Goal: Task Accomplishment & Management: Complete application form

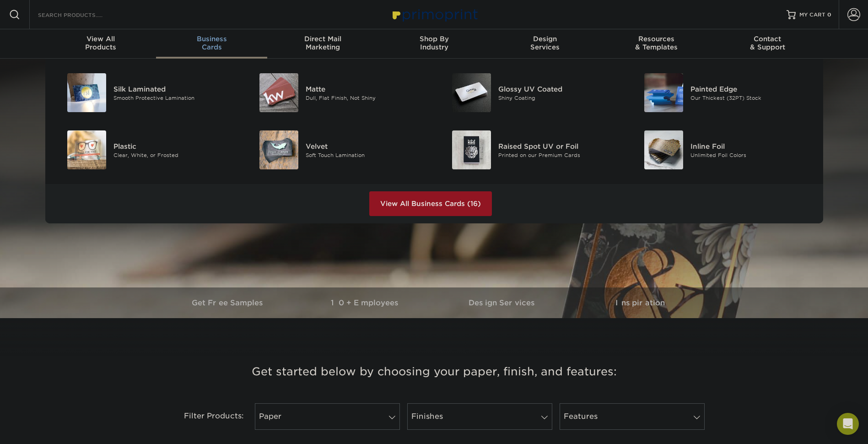
click at [219, 43] on span "Business" at bounding box center [211, 39] width 111 height 8
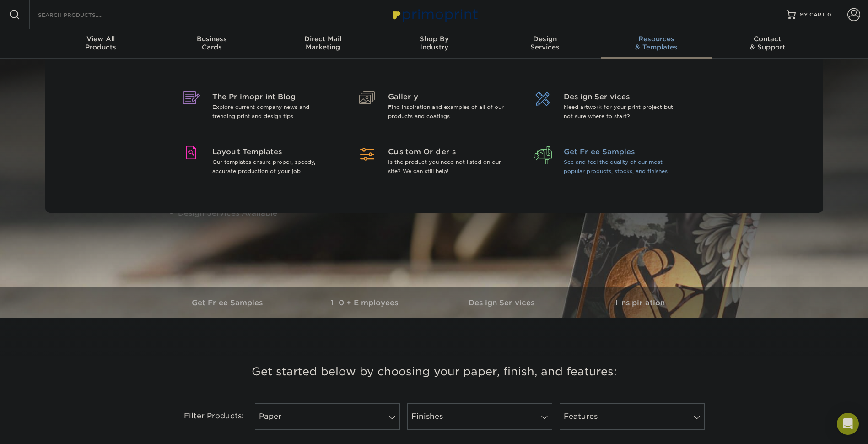
click at [592, 161] on p "See and feel the quality of our most popular products, stocks, and finishes." at bounding box center [622, 166] width 118 height 18
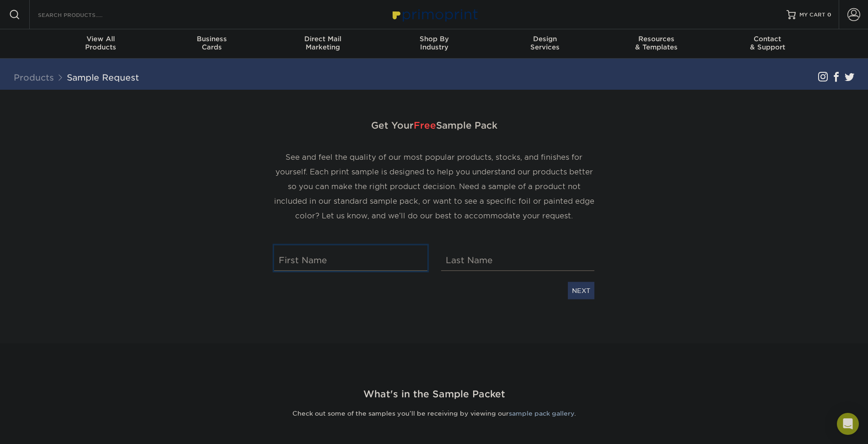
drag, startPoint x: 325, startPoint y: 266, endPoint x: 330, endPoint y: 268, distance: 5.4
click at [327, 267] on input "text" at bounding box center [350, 258] width 153 height 26
type input "[PERSON_NAME]"
click at [577, 292] on link "NEXT" at bounding box center [581, 290] width 27 height 17
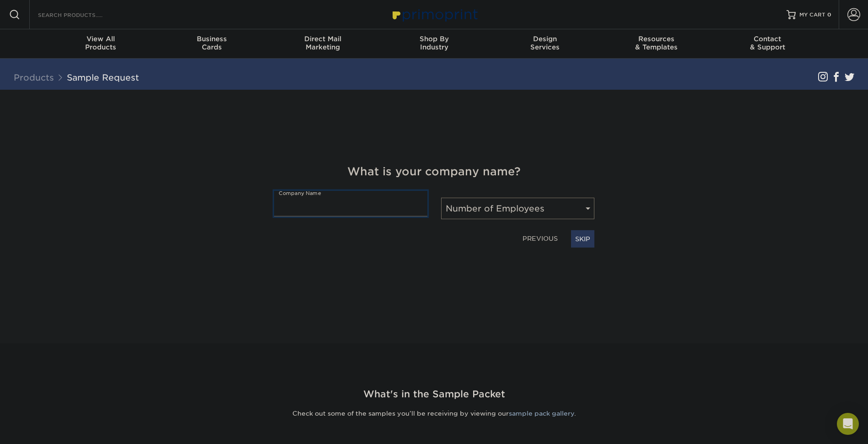
click at [375, 209] on input "text" at bounding box center [350, 204] width 153 height 26
type input "j"
type input "[PERSON_NAME] Studios"
click at [575, 210] on select "Number of Employees Self-employed 1-10 employees 11-50 employees 51-200 employe…" at bounding box center [517, 208] width 153 height 21
select select "Self-employed"
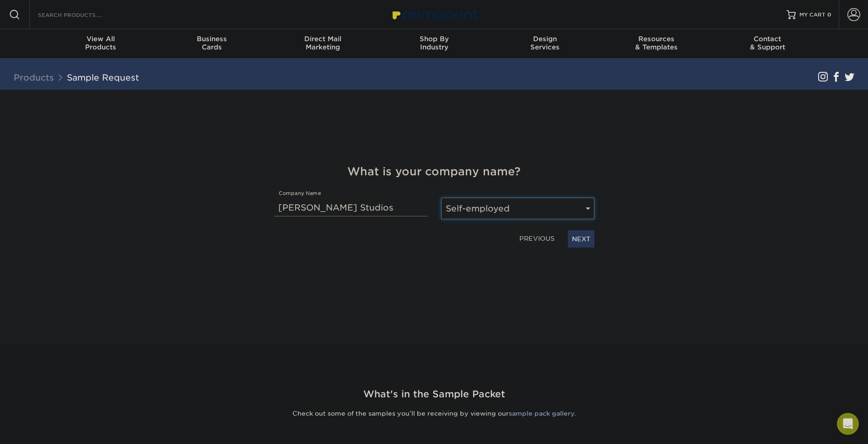
click at [441, 198] on select "Number of Employees Self-employed 1-10 employees 11-50 employees 51-200 employe…" at bounding box center [517, 208] width 153 height 21
click at [581, 238] on link "NEXT" at bounding box center [581, 238] width 27 height 17
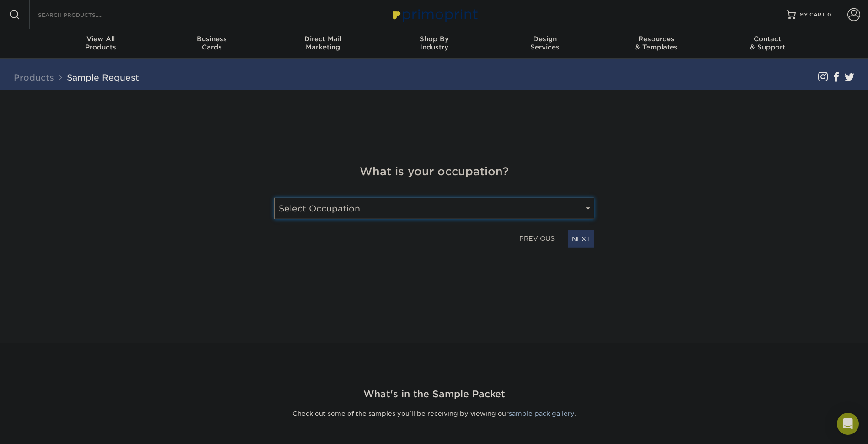
click at [575, 214] on select "Select Occupation Agency Automotive Blogger Cleaning Services Construction Educ…" at bounding box center [434, 208] width 320 height 21
select select "Graphic Designer / Freelance"
click at [274, 198] on select "Select Occupation Agency Automotive Blogger Cleaning Services Construction Educ…" at bounding box center [434, 208] width 320 height 21
click at [585, 244] on link "NEXT" at bounding box center [581, 238] width 27 height 17
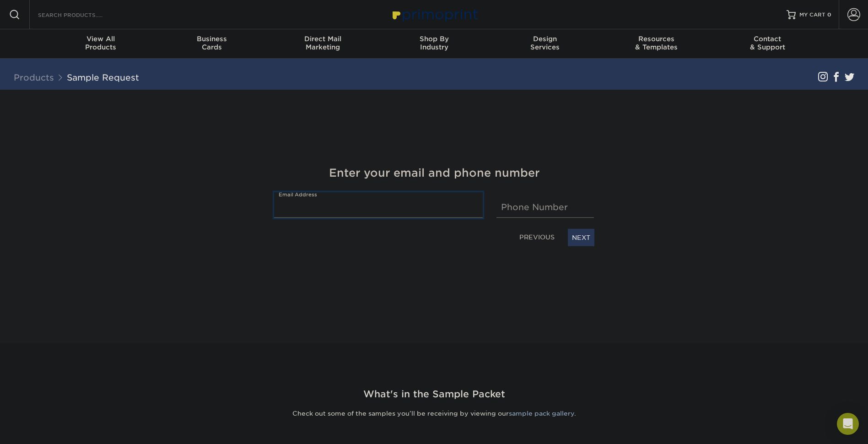
click at [362, 209] on input "email" at bounding box center [378, 205] width 209 height 26
type input "[EMAIL_ADDRESS][DOMAIN_NAME]"
click at [514, 210] on input "text" at bounding box center [544, 205] width 97 height 26
type input "3466070618"
click at [582, 242] on link "NEXT" at bounding box center [581, 237] width 27 height 17
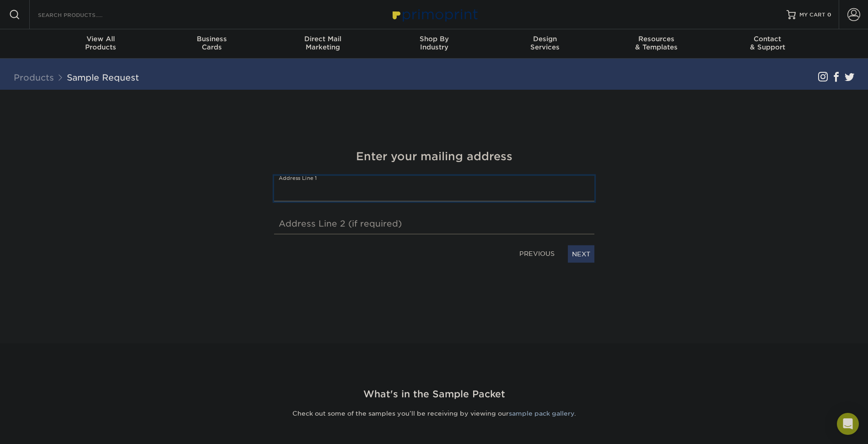
click at [300, 194] on input "text" at bounding box center [434, 189] width 320 height 26
